Goal: Transaction & Acquisition: Purchase product/service

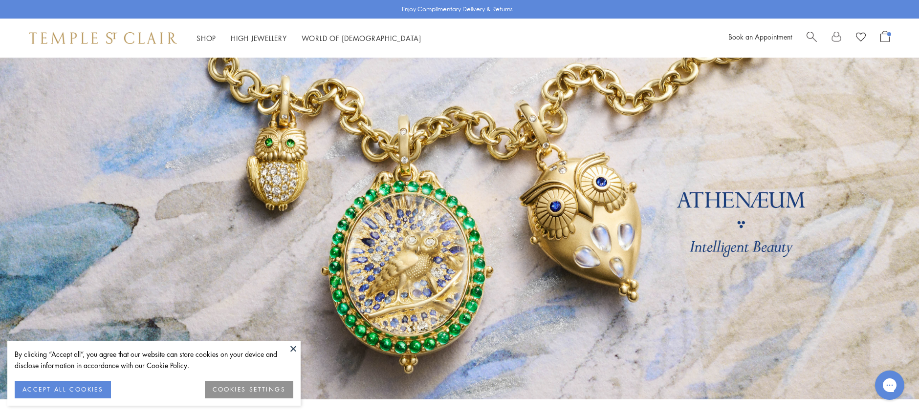
click at [810, 36] on span "Search" at bounding box center [811, 36] width 10 height 10
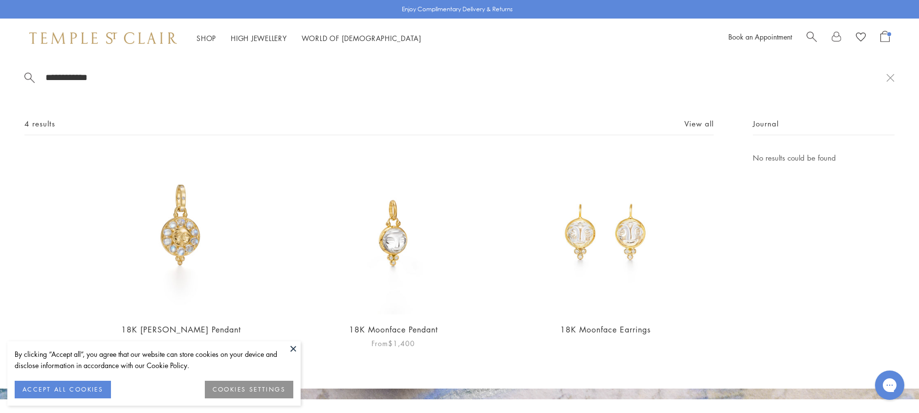
type input "**********"
click at [392, 243] on img at bounding box center [393, 233] width 163 height 163
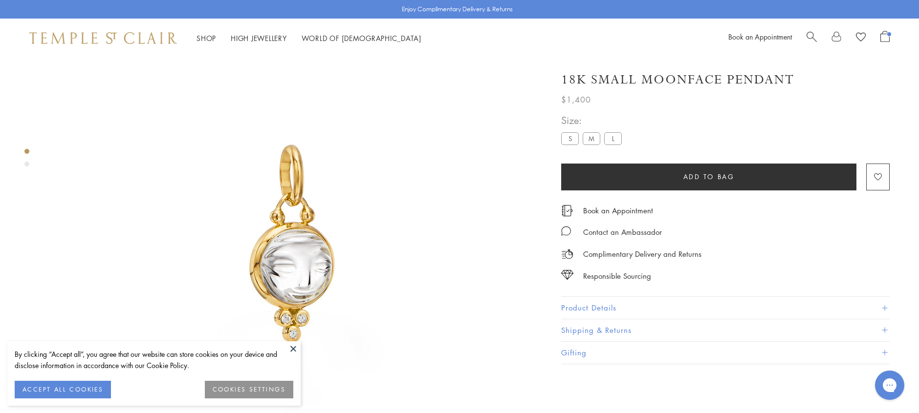
click at [594, 140] on label "M" at bounding box center [591, 138] width 18 height 12
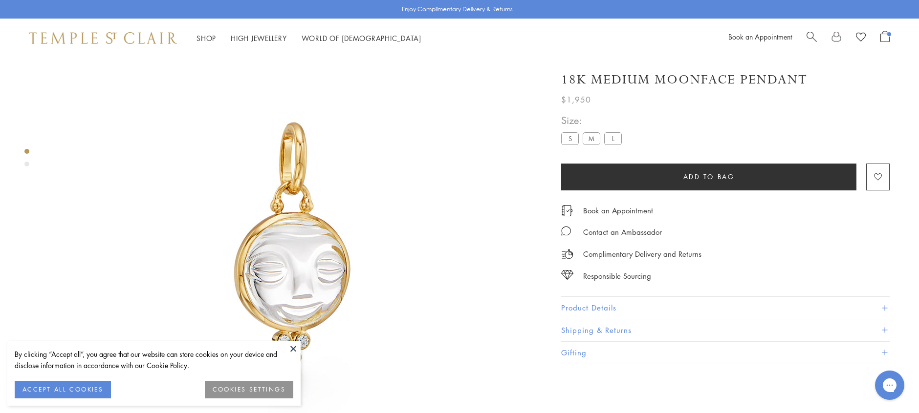
click at [756, 177] on button "Add to bag" at bounding box center [708, 177] width 295 height 27
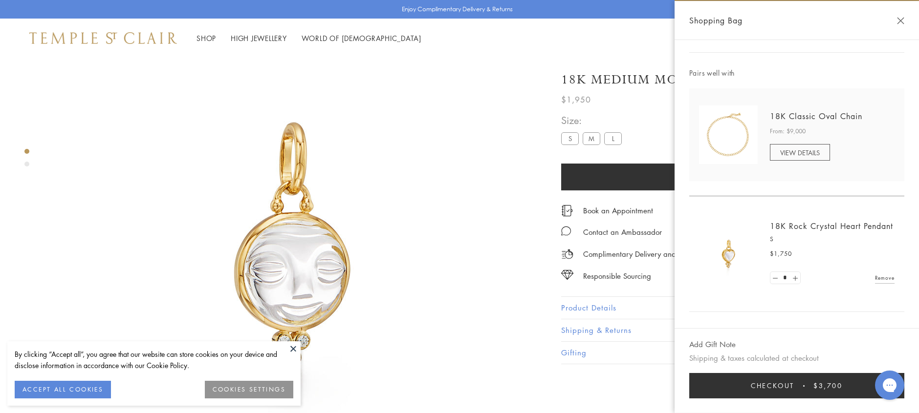
scroll to position [105, 0]
click at [887, 273] on link "Remove" at bounding box center [885, 276] width 20 height 11
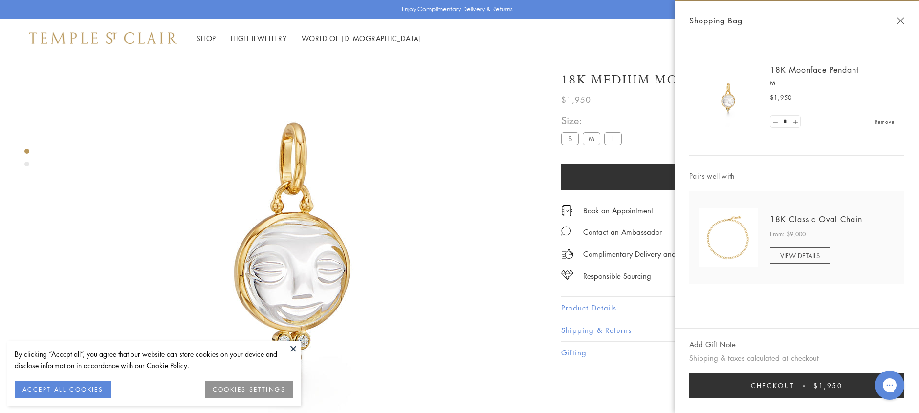
click at [787, 386] on span "Checkout" at bounding box center [772, 386] width 43 height 11
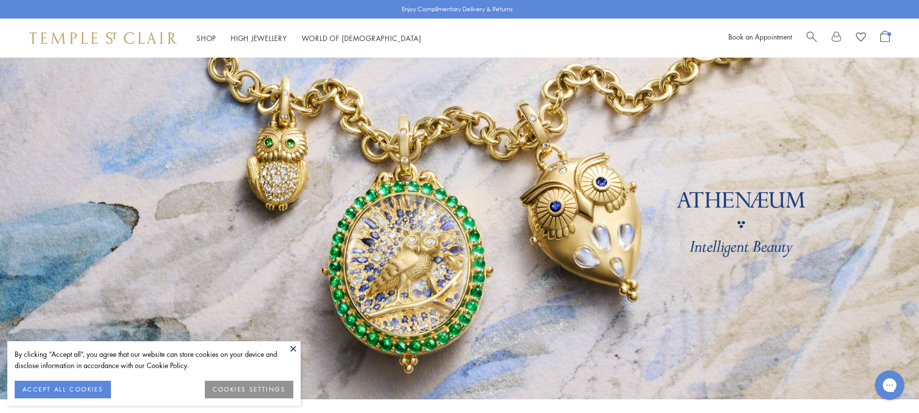
click at [886, 35] on span "Open Shopping Bag" at bounding box center [884, 36] width 9 height 11
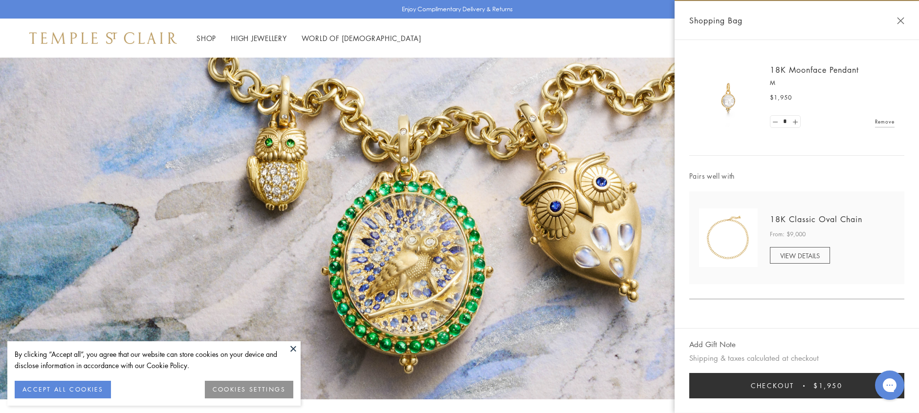
click at [801, 386] on button "Checkout $1,950" at bounding box center [796, 385] width 215 height 25
